Goal: Information Seeking & Learning: Learn about a topic

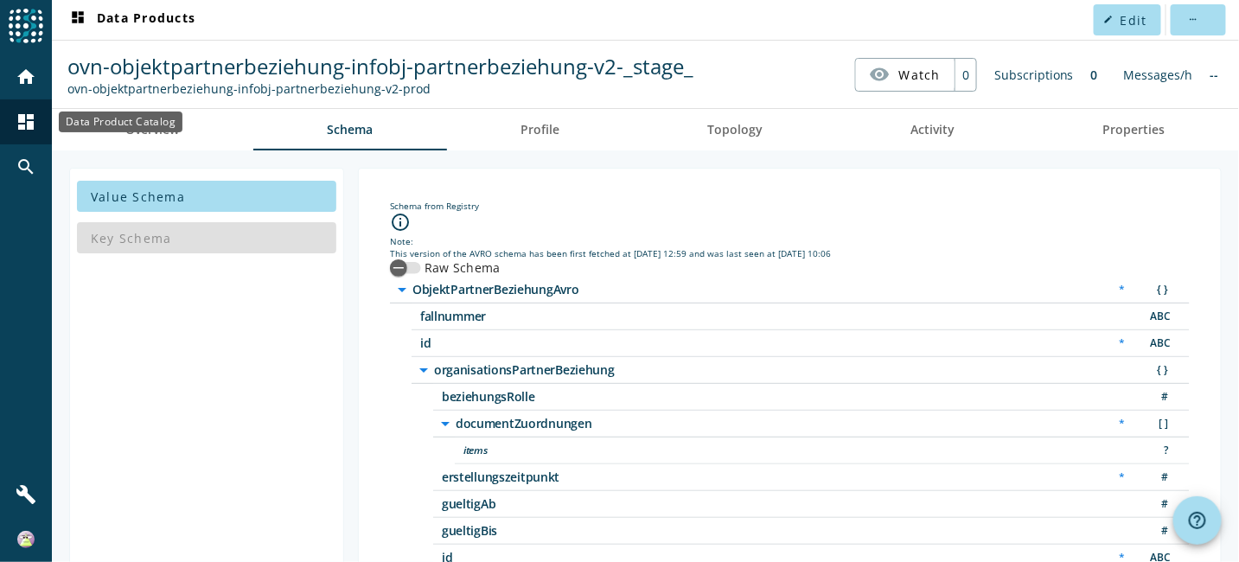
click at [38, 124] on div "dashboard" at bounding box center [25, 121] width 45 height 45
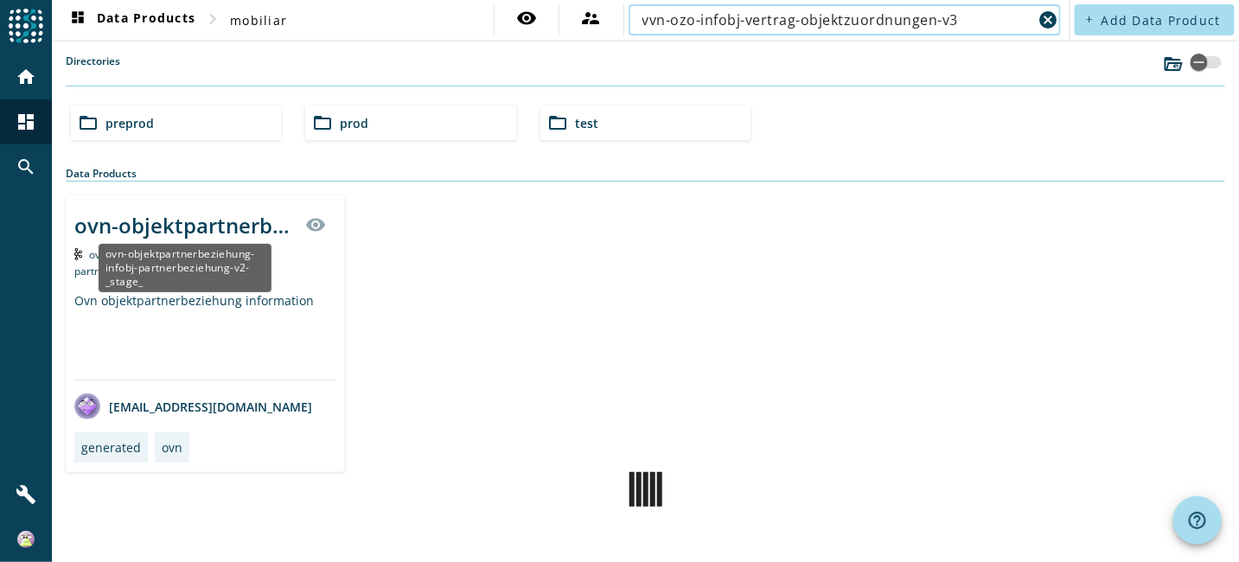
type input "vvn-ozo-infobj-vertrag-objektzuordnungen-v3"
click at [226, 221] on div "ovn-objektpartnerbeziehung-infobj-partnerbeziehung-v2-_stage_" at bounding box center [184, 225] width 221 height 29
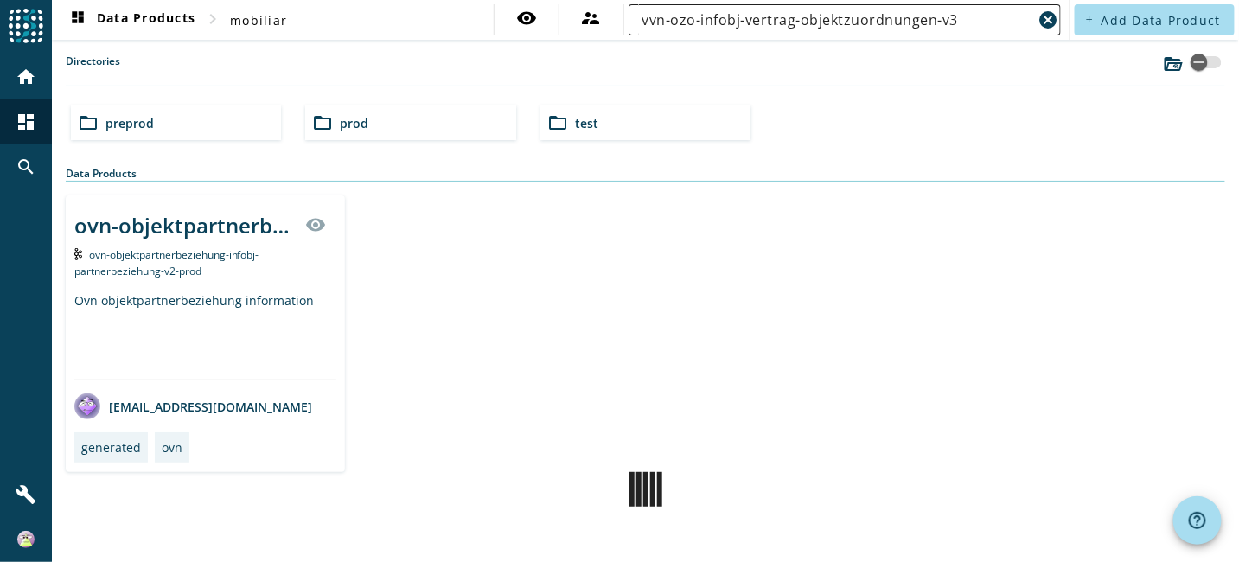
click at [992, 22] on input "vvn-ozo-infobj-vertrag-objektzuordnungen-v3" at bounding box center [838, 20] width 391 height 21
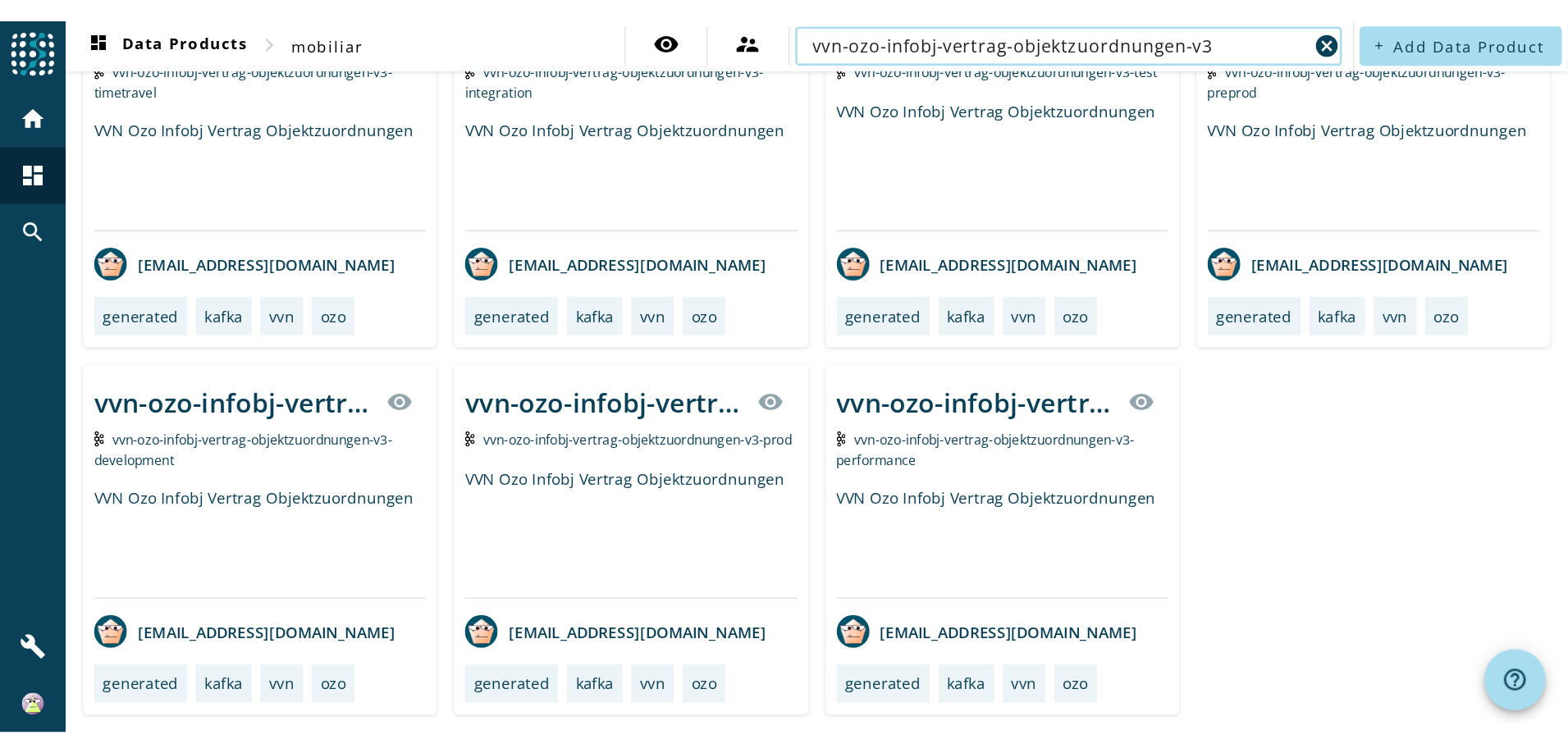
scroll to position [246, 0]
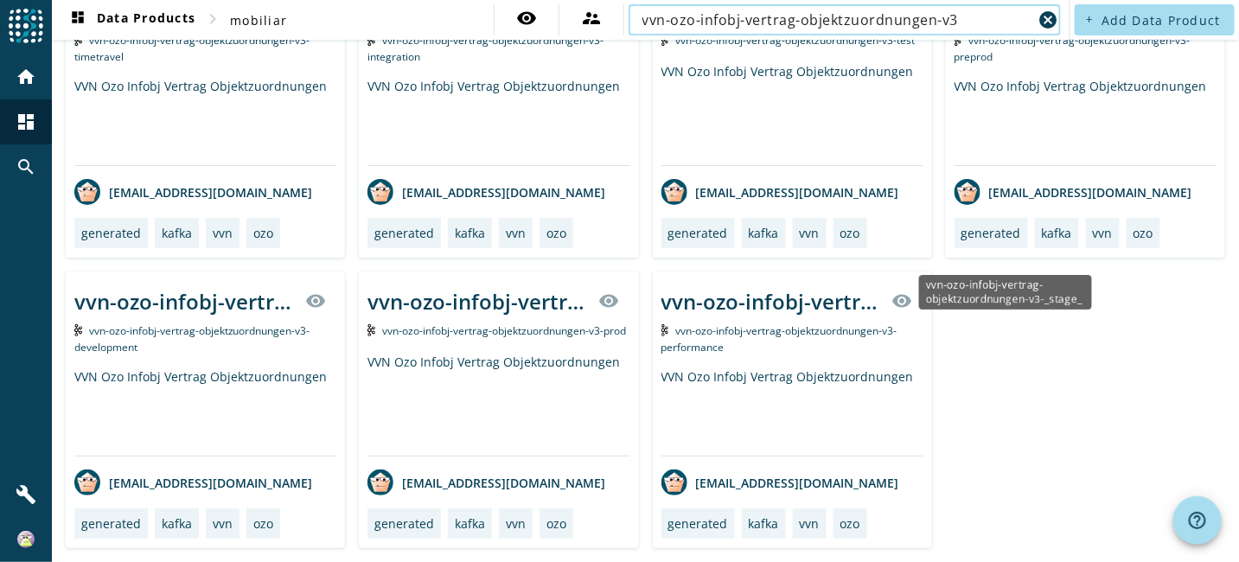
click at [588, 287] on div "vvn-ozo-infobj-vertrag-objektzuordnungen-v3-_stage_" at bounding box center [478, 301] width 221 height 29
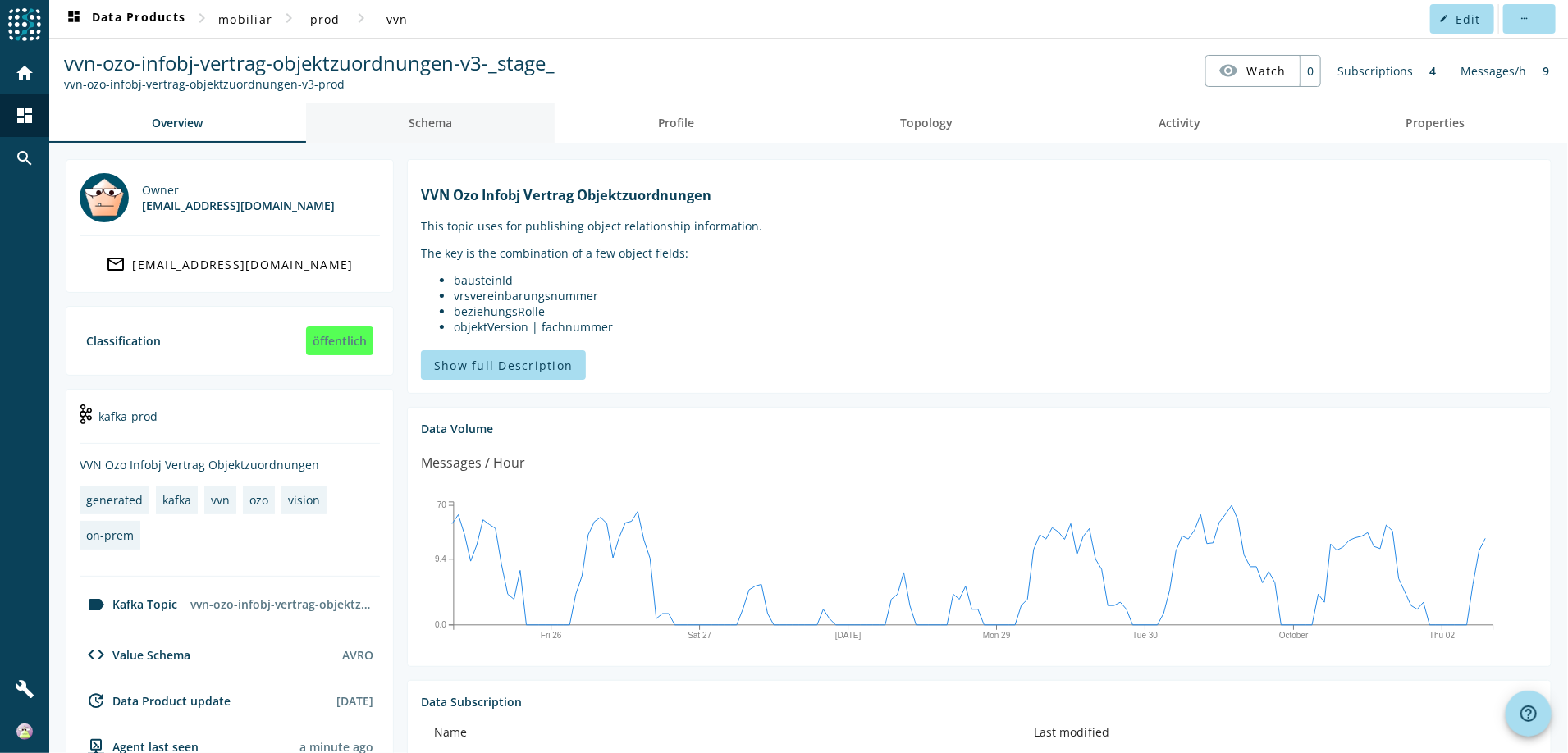
click at [415, 131] on span "Schema" at bounding box center [431, 123] width 44 height 40
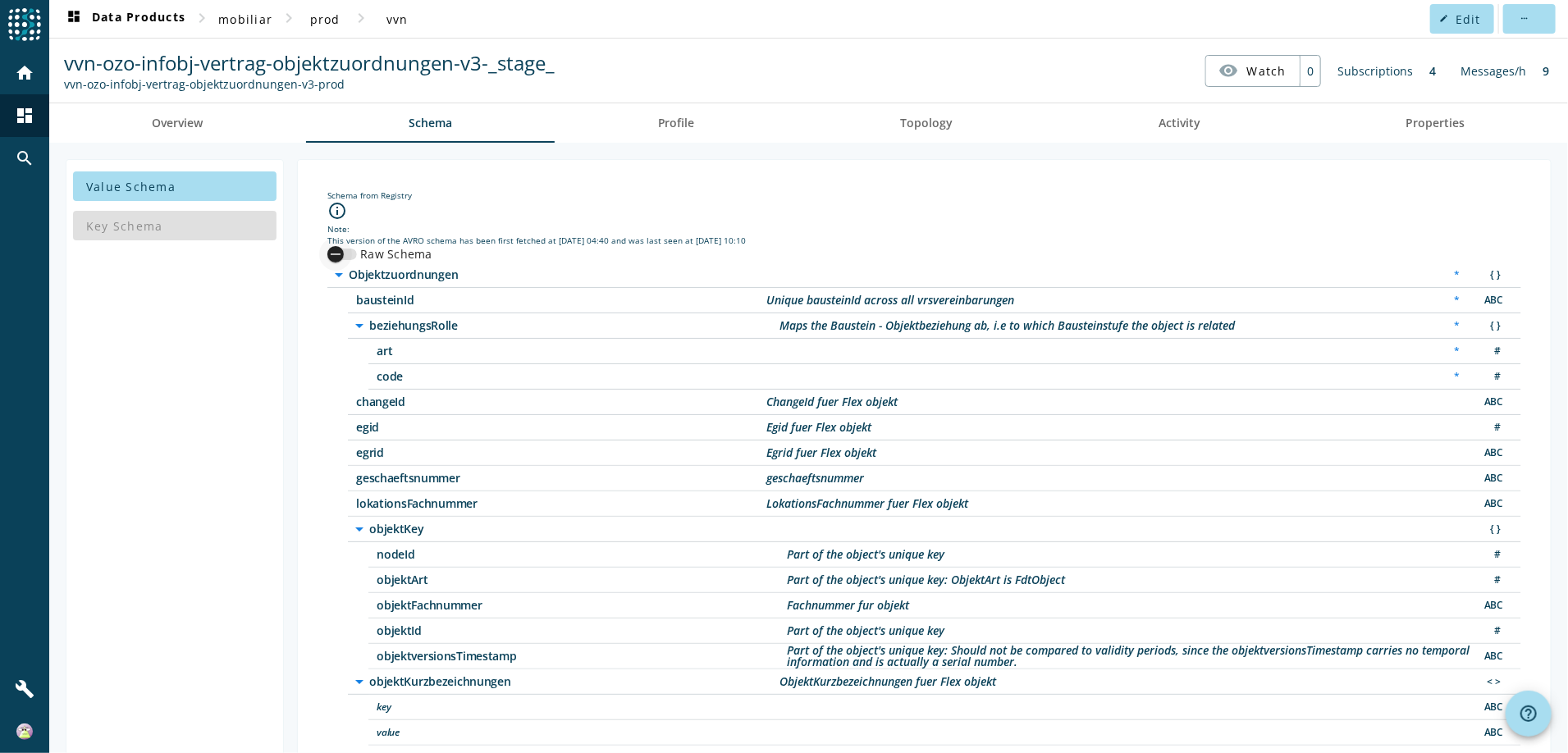
click at [344, 250] on div "button" at bounding box center [335, 254] width 33 height 33
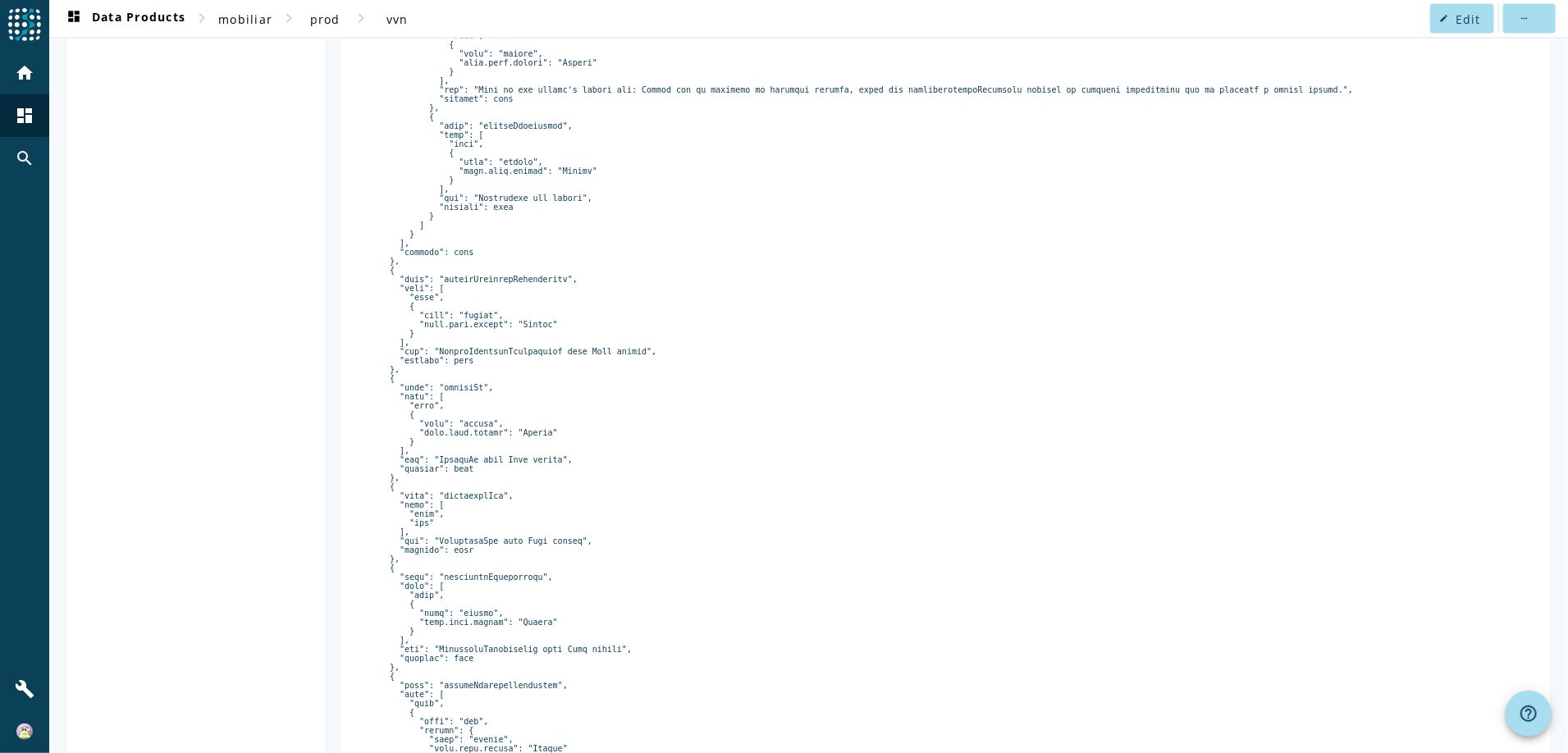
scroll to position [1805, 0]
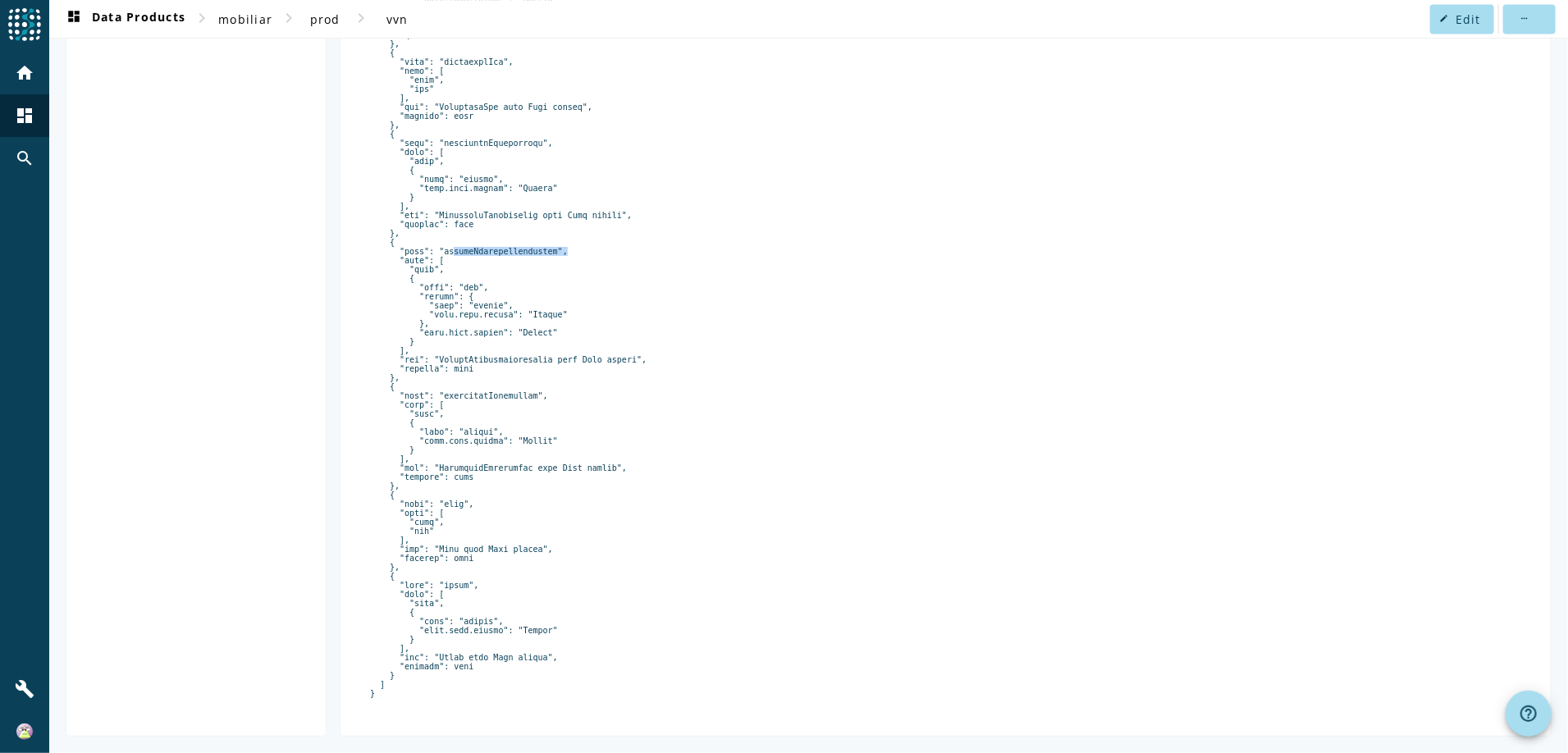
scroll to position [1753, 0]
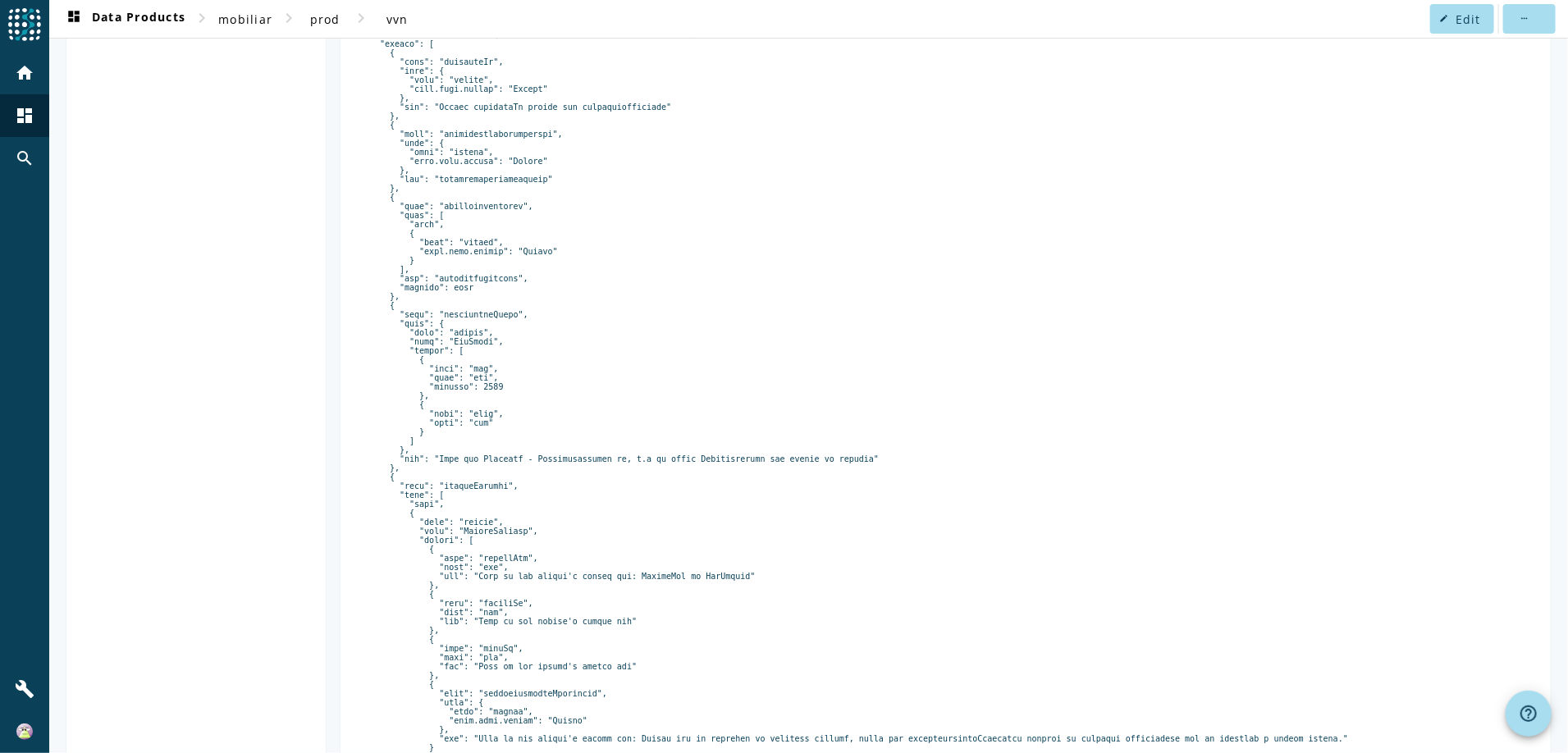
scroll to position [194, 0]
